Goal: Information Seeking & Learning: Learn about a topic

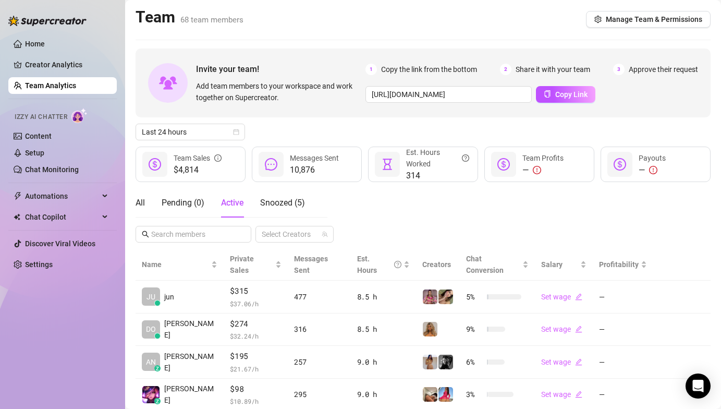
scroll to position [247, 0]
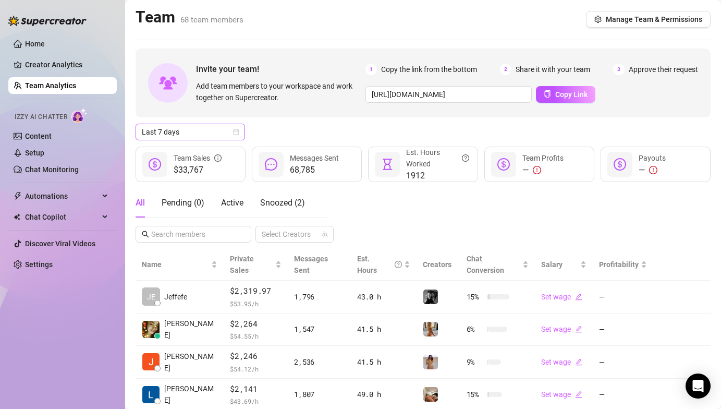
click at [159, 135] on span "Last 7 days" at bounding box center [190, 132] width 97 height 16
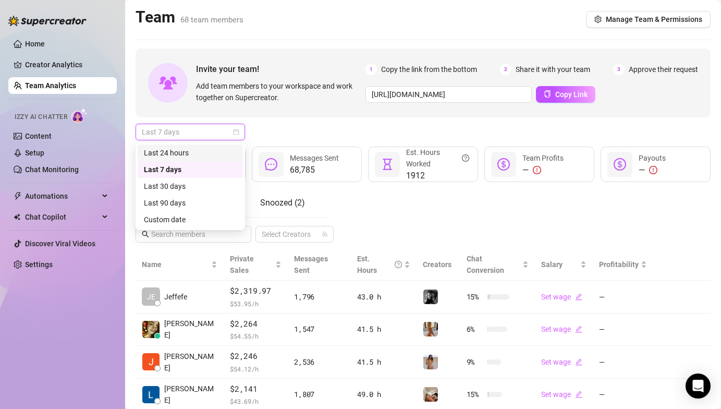
click at [163, 157] on div "Last 24 hours" at bounding box center [190, 152] width 93 height 11
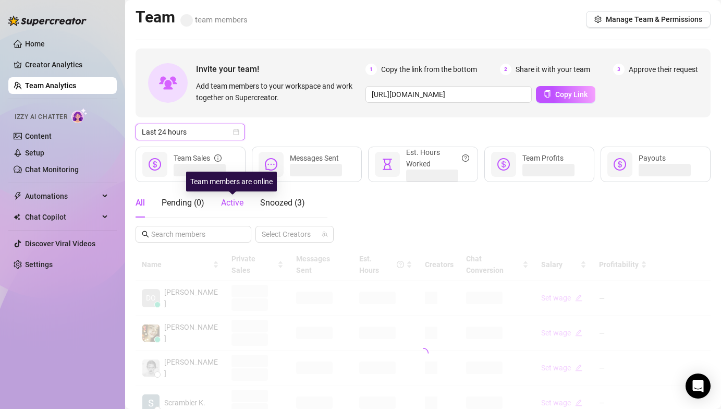
click at [239, 205] on span "Active" at bounding box center [232, 203] width 22 height 10
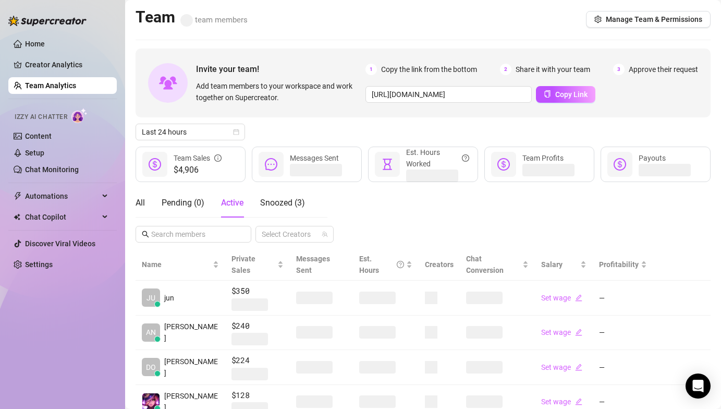
click at [355, 191] on div "All Pending ( 0 ) Active Snoozed ( 3 ) Select Creators" at bounding box center [423, 215] width 575 height 54
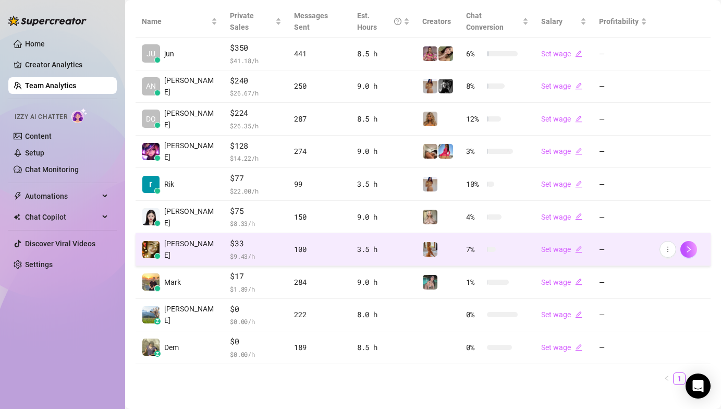
scroll to position [247, 0]
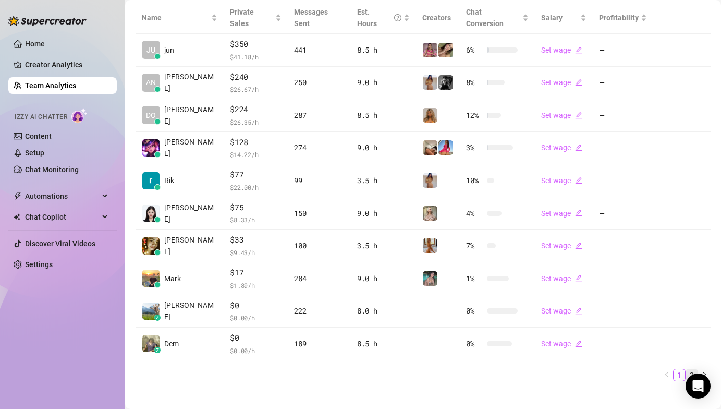
click at [687, 369] on link "2" at bounding box center [692, 374] width 11 height 11
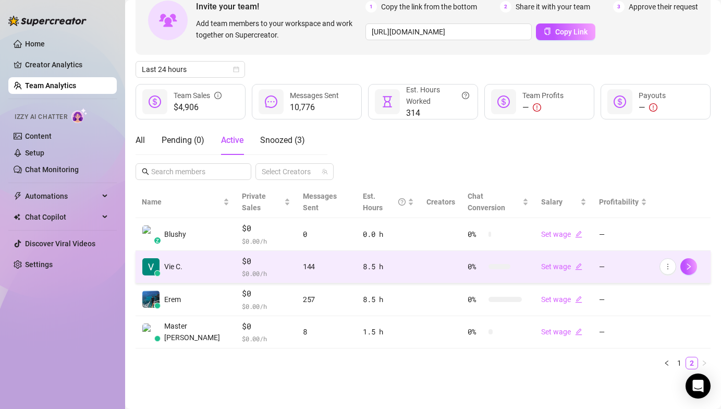
scroll to position [51, 0]
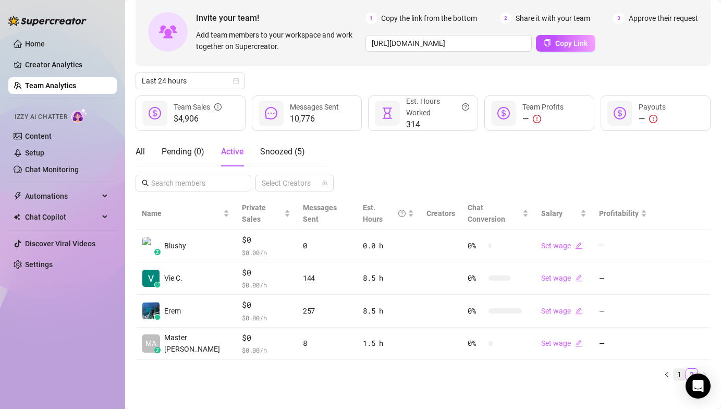
click at [674, 369] on link "1" at bounding box center [679, 374] width 11 height 11
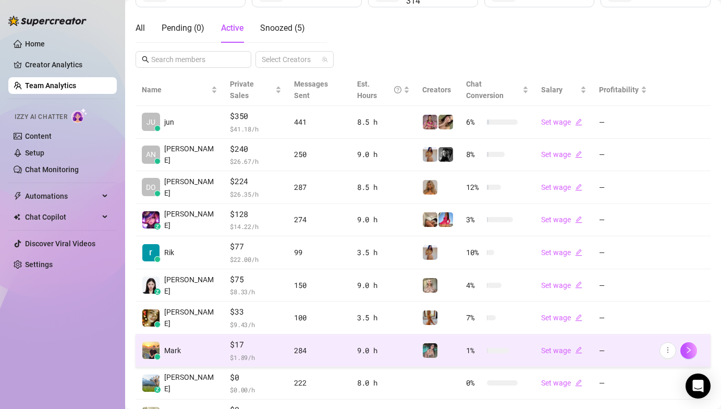
scroll to position [247, 0]
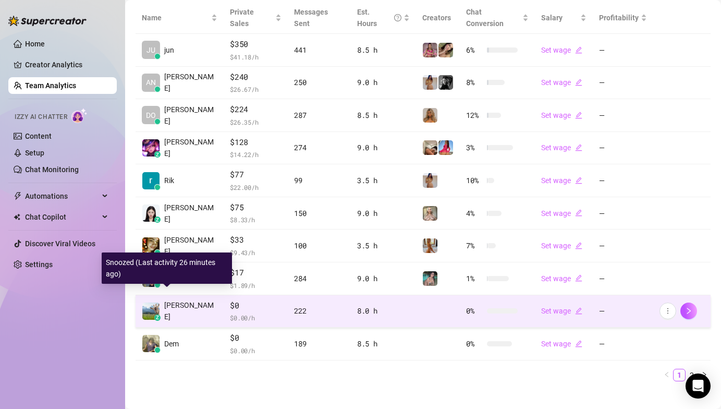
click at [155, 315] on div "z" at bounding box center [157, 318] width 6 height 6
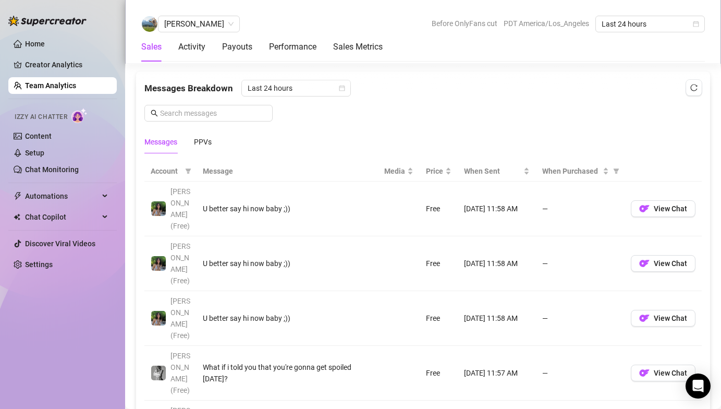
scroll to position [673, 0]
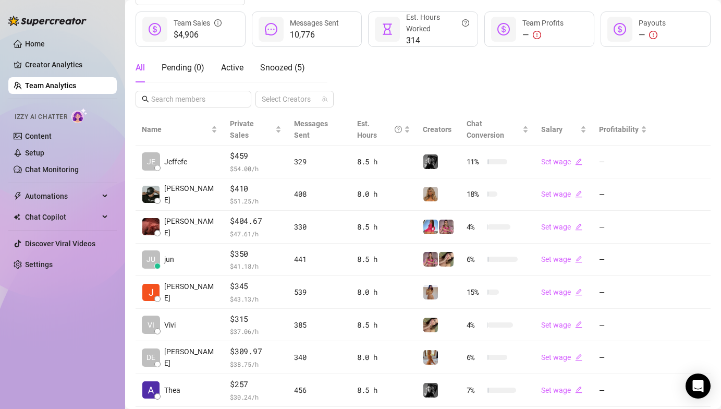
scroll to position [25, 0]
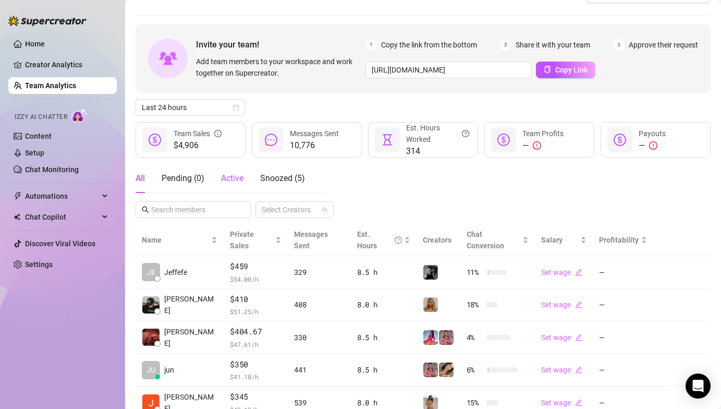
drag, startPoint x: 236, startPoint y: 172, endPoint x: 224, endPoint y: 146, distance: 28.2
click at [236, 172] on div "Active" at bounding box center [232, 178] width 22 height 29
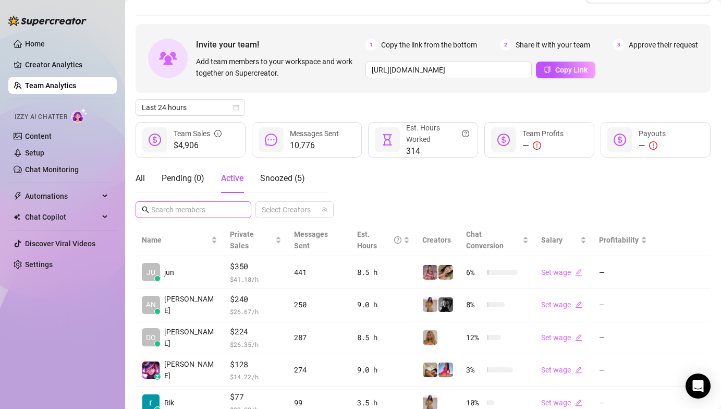
scroll to position [232, 0]
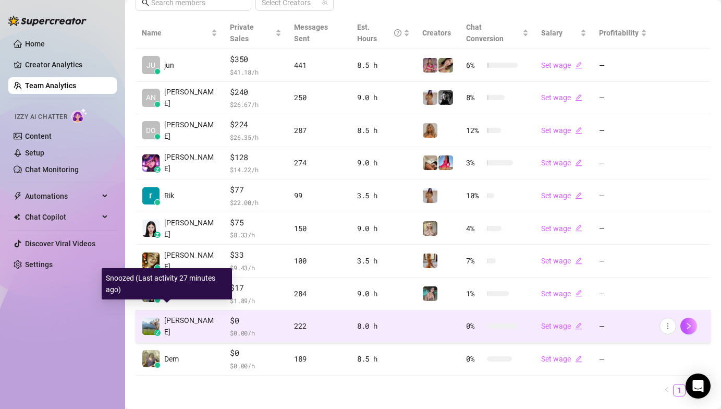
click at [151, 318] on img at bounding box center [150, 326] width 17 height 17
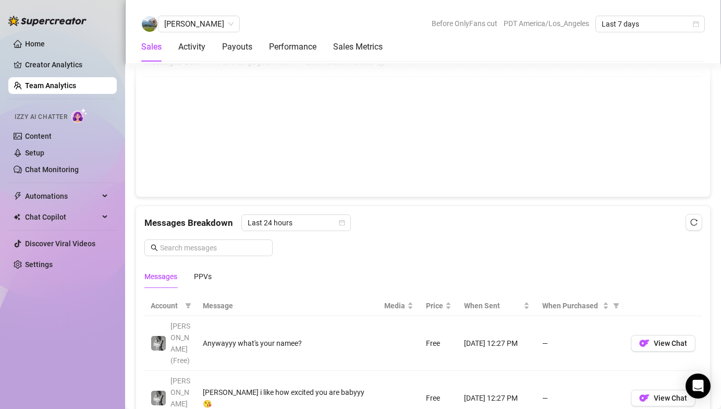
scroll to position [564, 0]
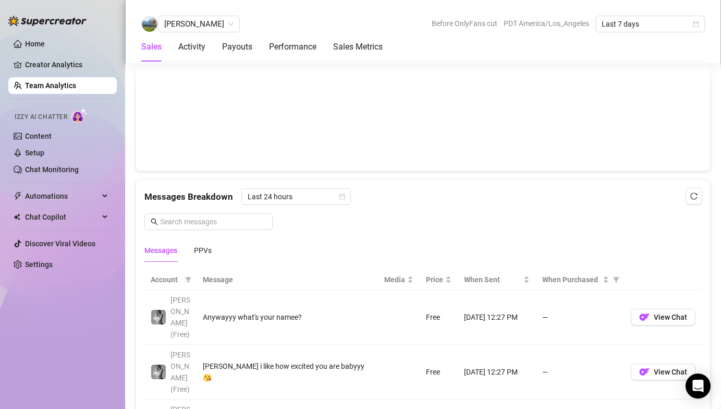
click at [59, 95] on ul "Home Creator Analytics Team Analytics Izzy AI Chatter Content Setup Chat Monito…" at bounding box center [62, 154] width 109 height 246
click at [56, 89] on link "Team Analytics" at bounding box center [50, 85] width 51 height 8
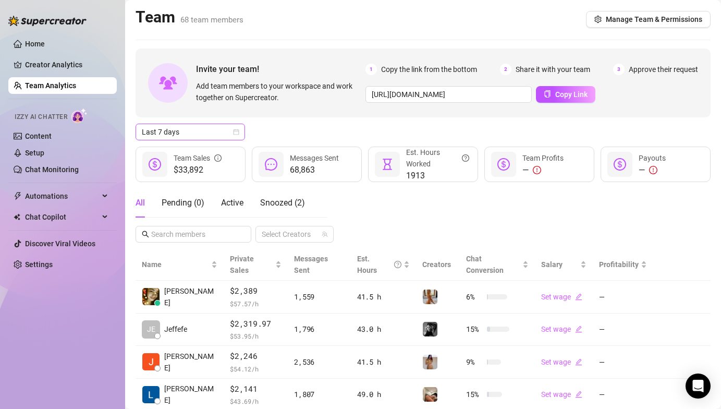
click at [204, 130] on span "Last 7 days" at bounding box center [190, 132] width 97 height 16
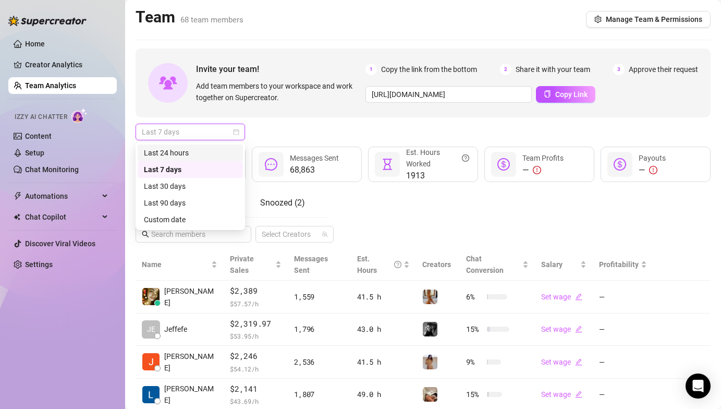
drag, startPoint x: 198, startPoint y: 147, endPoint x: 206, endPoint y: 146, distance: 7.8
click at [198, 147] on div "Last 24 hours" at bounding box center [190, 152] width 93 height 11
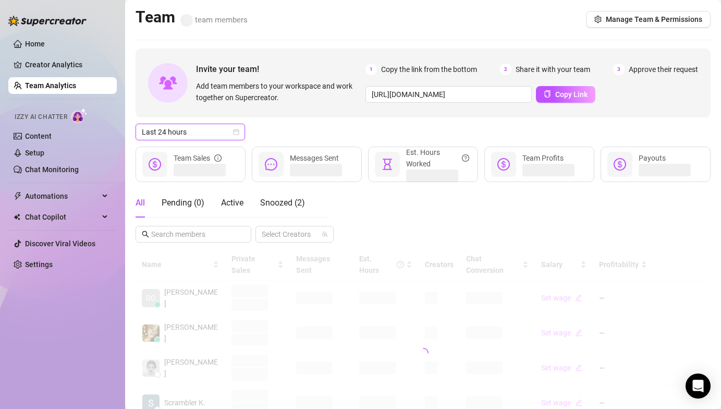
click at [268, 128] on div "Last 24 hours Last 24 hours" at bounding box center [423, 132] width 575 height 17
click at [231, 194] on div "Active" at bounding box center [232, 202] width 22 height 29
drag, startPoint x: 282, startPoint y: 131, endPoint x: 252, endPoint y: 154, distance: 37.6
click at [282, 131] on div "Last 24 hours" at bounding box center [423, 132] width 575 height 17
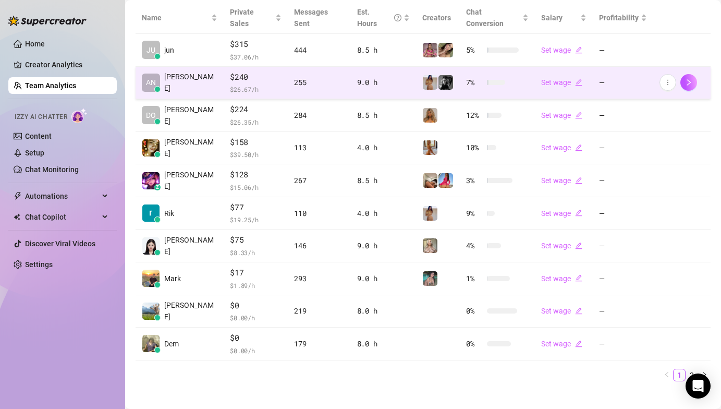
scroll to position [247, 0]
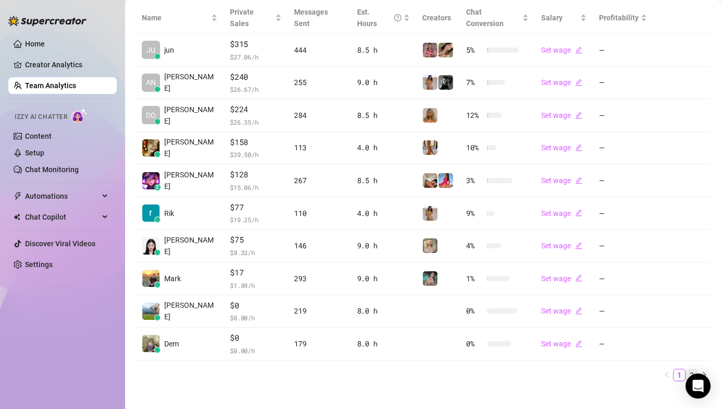
click at [687, 369] on link "2" at bounding box center [692, 374] width 11 height 11
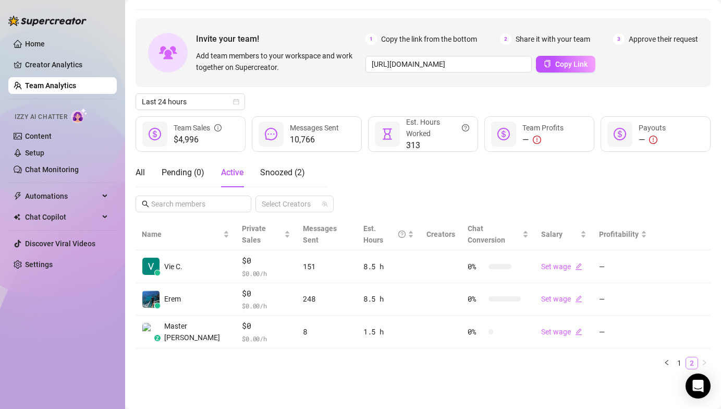
scroll to position [18, 0]
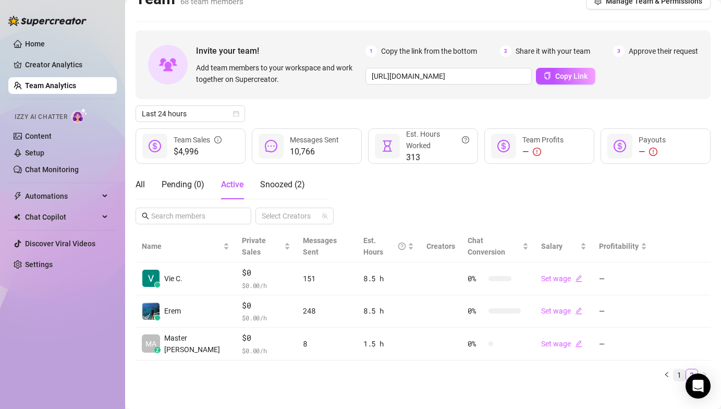
click at [674, 369] on link "1" at bounding box center [679, 374] width 11 height 11
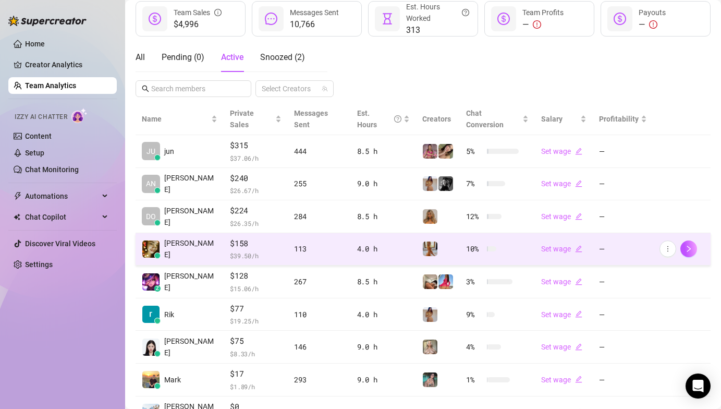
scroll to position [219, 0]
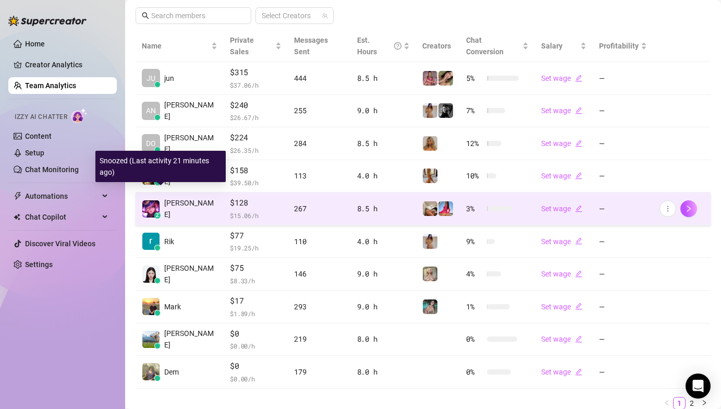
click at [148, 200] on img at bounding box center [150, 208] width 17 height 17
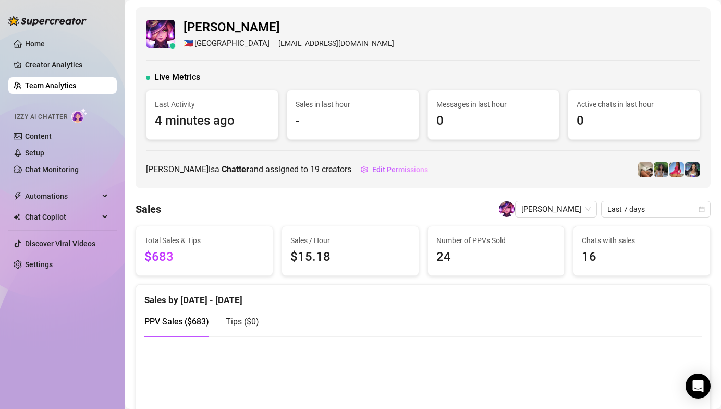
click at [77, 287] on div "Home Creator Analytics Team Analytics Izzy AI Chatter Content Setup Chat Monito…" at bounding box center [62, 200] width 109 height 400
click at [58, 303] on div "Home Creator Analytics Team Analytics Izzy AI Chatter Content Setup Chat Monito…" at bounding box center [62, 200] width 109 height 400
click at [60, 83] on link "Team Analytics" at bounding box center [50, 85] width 51 height 8
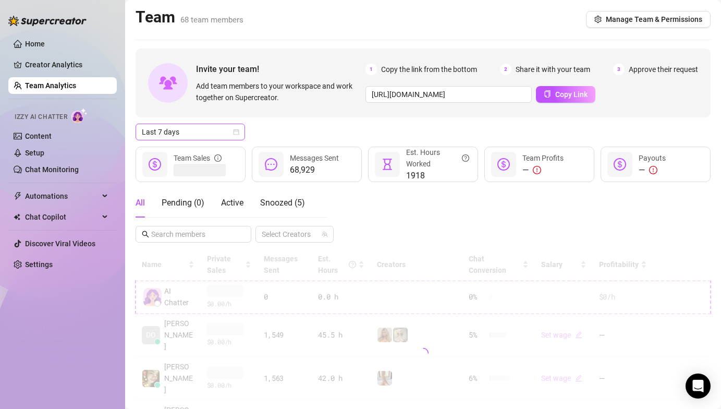
click at [182, 135] on span "Last 7 days" at bounding box center [190, 132] width 97 height 16
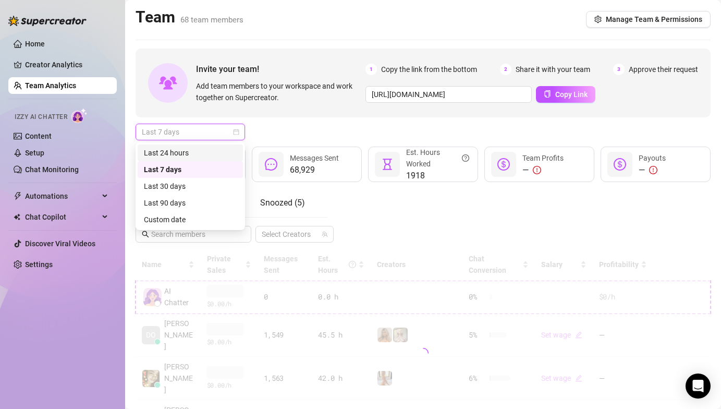
click at [198, 154] on div "Last 24 hours" at bounding box center [190, 152] width 93 height 11
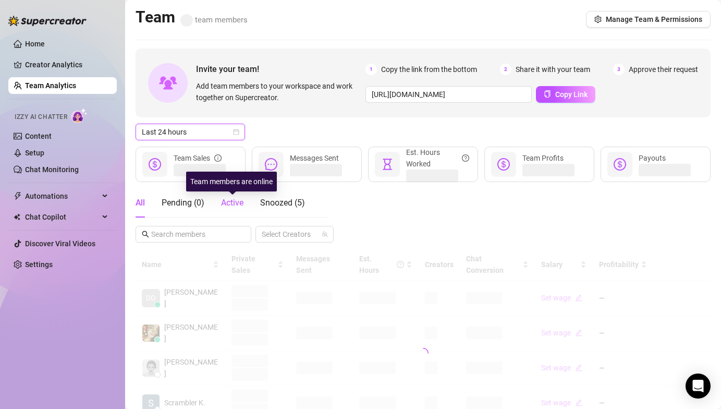
click at [233, 203] on span "Active" at bounding box center [232, 203] width 22 height 10
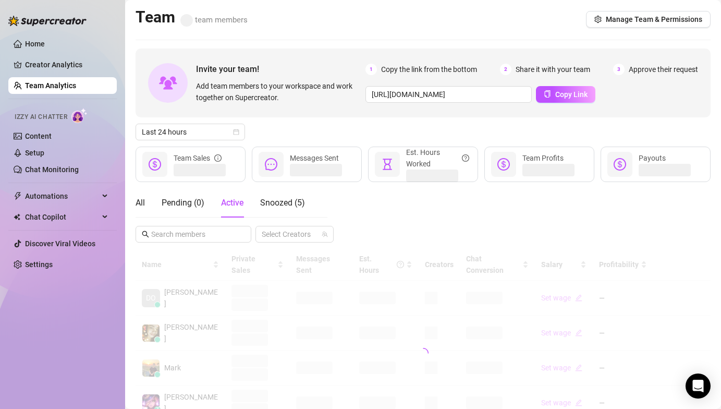
drag, startPoint x: 294, startPoint y: 142, endPoint x: 268, endPoint y: 158, distance: 30.0
click at [294, 142] on div "Invite your team! Add team members to your workspace and work together on Super…" at bounding box center [423, 354] width 575 height 611
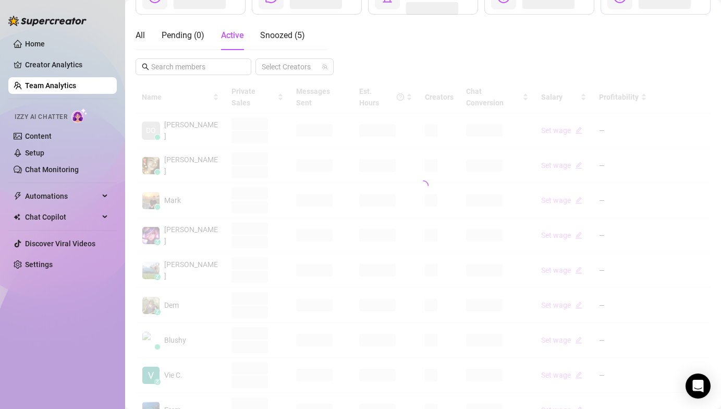
scroll to position [230, 0]
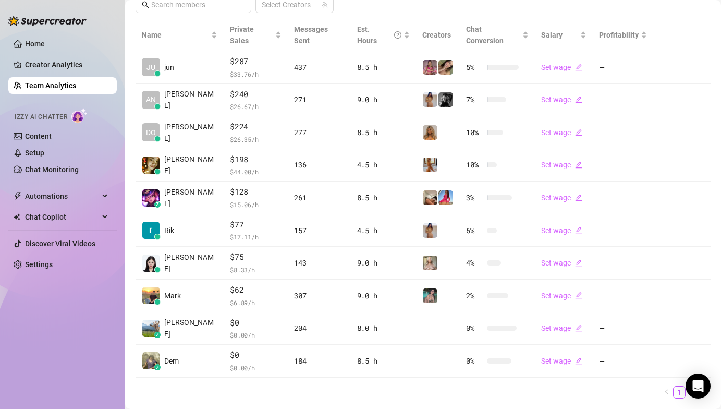
click at [104, 363] on div "Home Creator Analytics Team Analytics Izzy AI Chatter Content Setup Chat Monito…" at bounding box center [62, 200] width 109 height 400
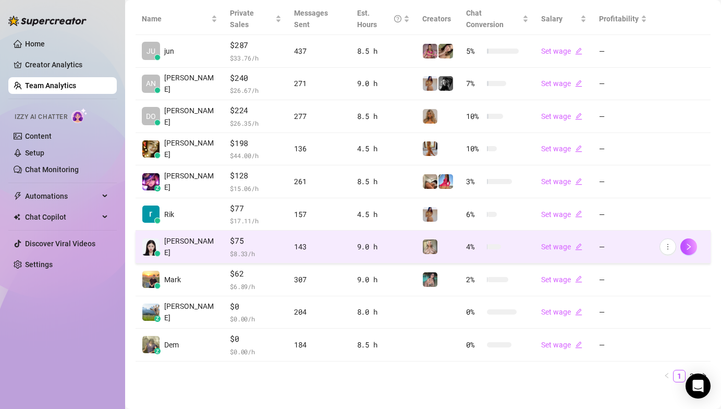
scroll to position [247, 0]
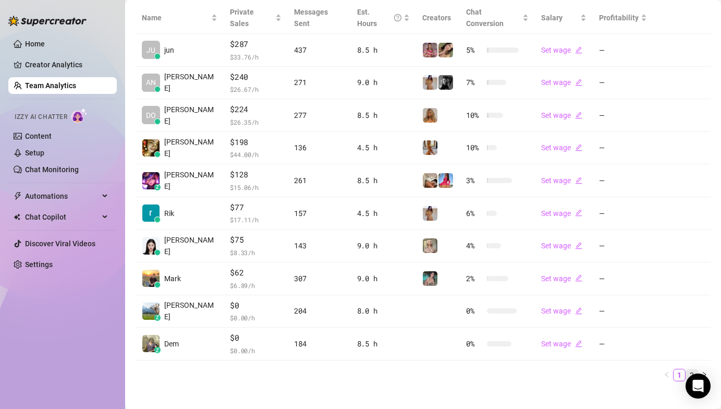
click at [687, 369] on link "2" at bounding box center [692, 374] width 11 height 11
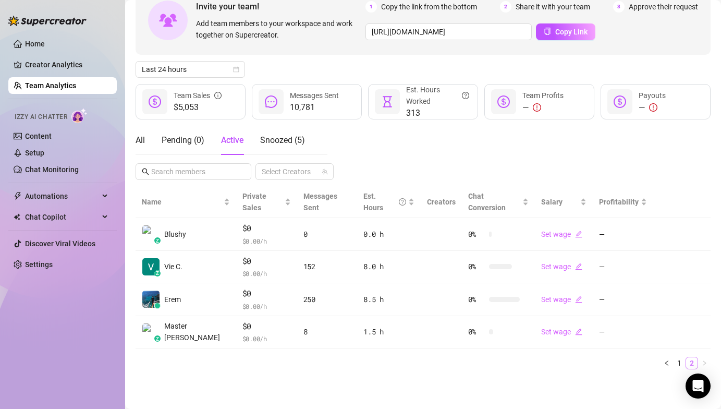
scroll to position [51, 0]
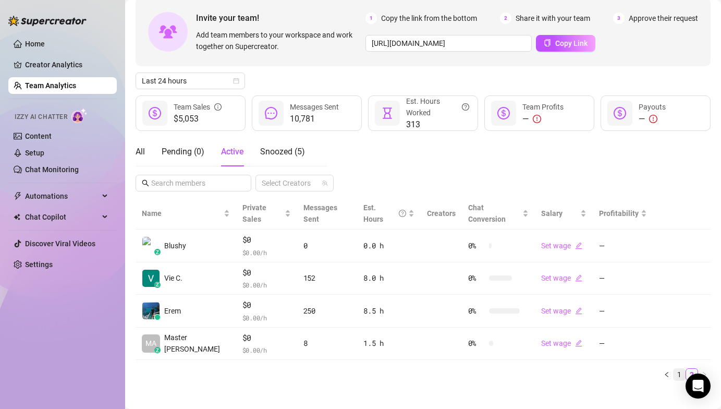
click at [674, 369] on link "1" at bounding box center [679, 374] width 11 height 11
